Goal: Transaction & Acquisition: Purchase product/service

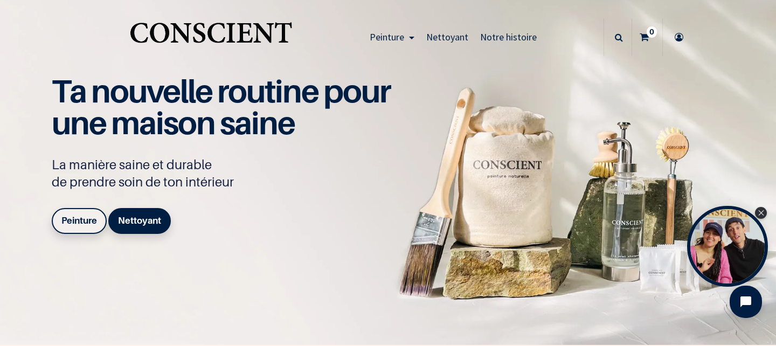
scroll to position [6, 0]
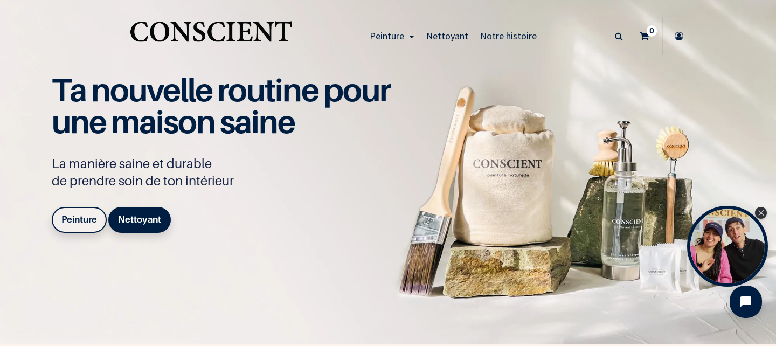
click at [66, 226] on link "Peinture" at bounding box center [79, 220] width 55 height 26
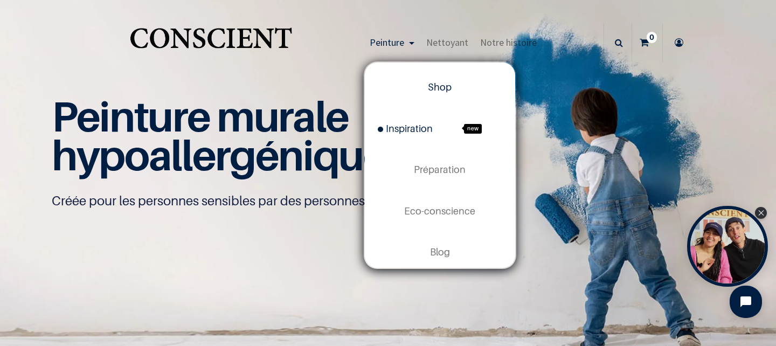
click at [417, 135] on link "Inspiration new" at bounding box center [440, 128] width 150 height 41
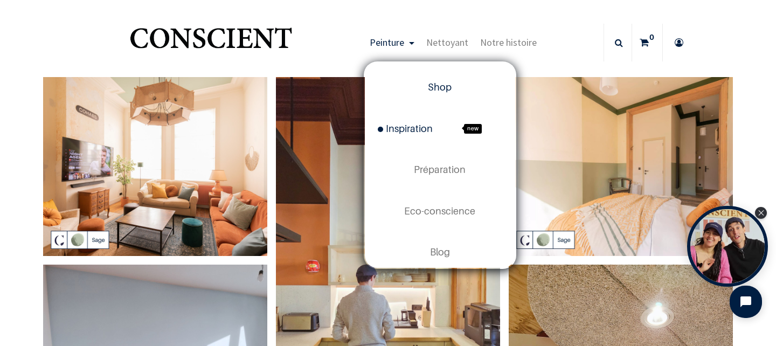
click at [436, 85] on span "Shop" at bounding box center [440, 86] width 24 height 11
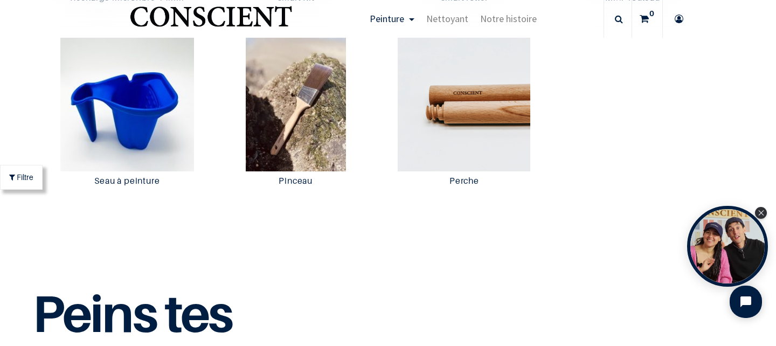
scroll to position [2236, 0]
